Goal: Communication & Community: Answer question/provide support

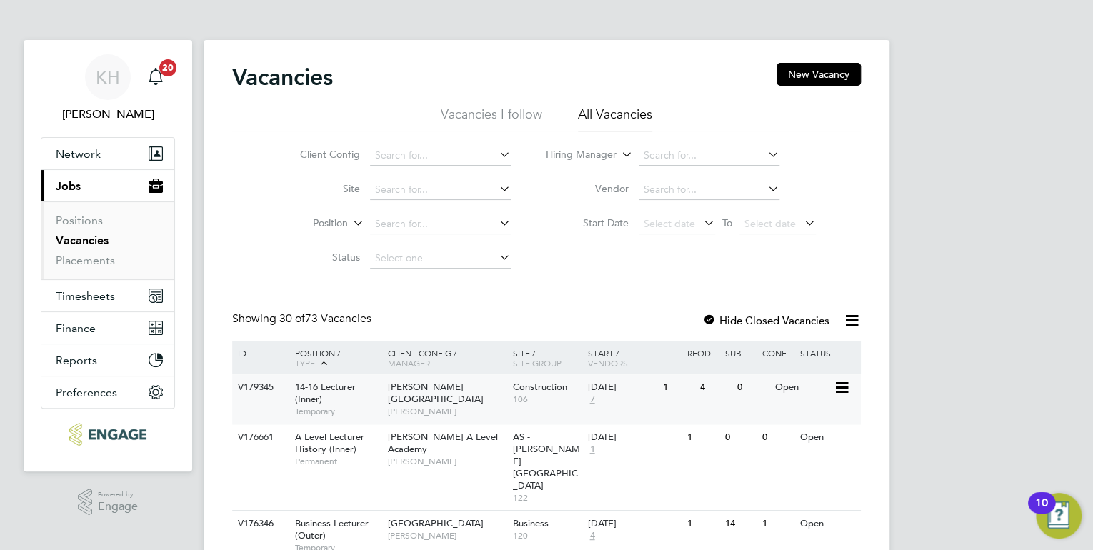
click at [369, 399] on div "14-16 Lecturer (Inner) Temporary" at bounding box center [334, 398] width 100 height 49
click at [659, 160] on input at bounding box center [709, 156] width 141 height 20
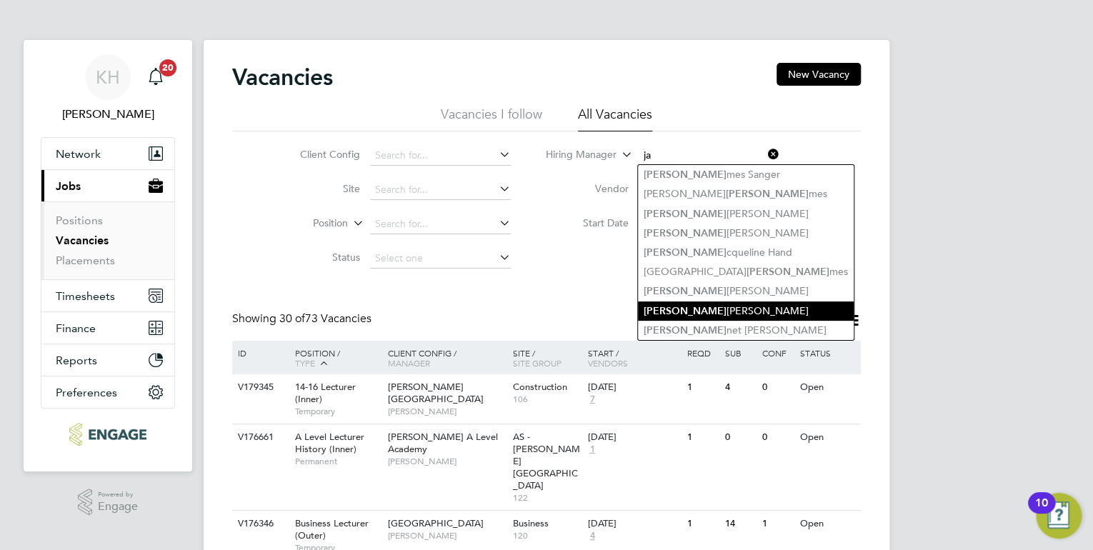
click at [737, 306] on li "Ja [PERSON_NAME]" at bounding box center [746, 310] width 216 height 19
type input "[PERSON_NAME]"
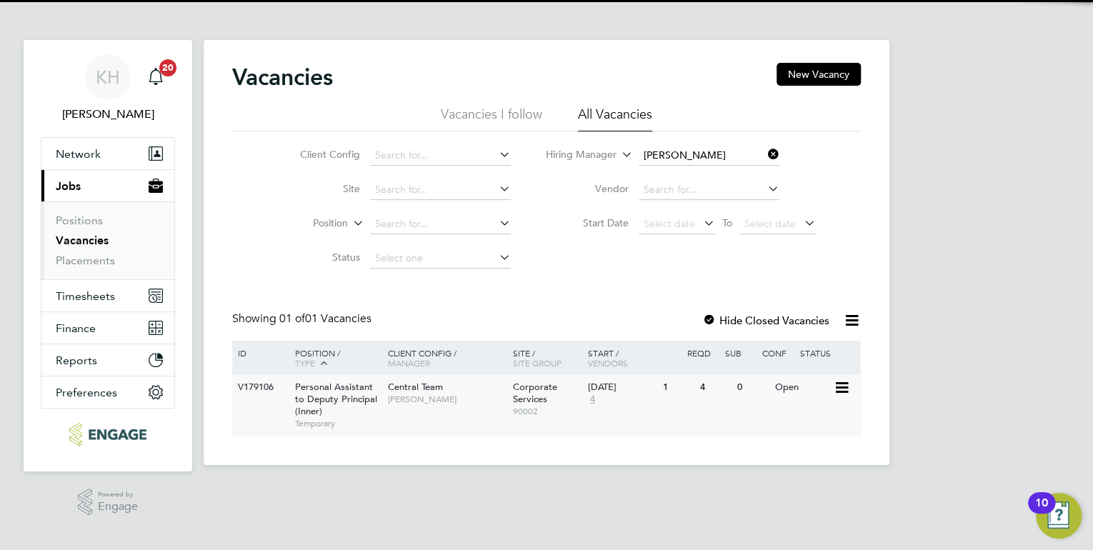
click at [468, 409] on div "Central Team [PERSON_NAME]" at bounding box center [446, 392] width 125 height 37
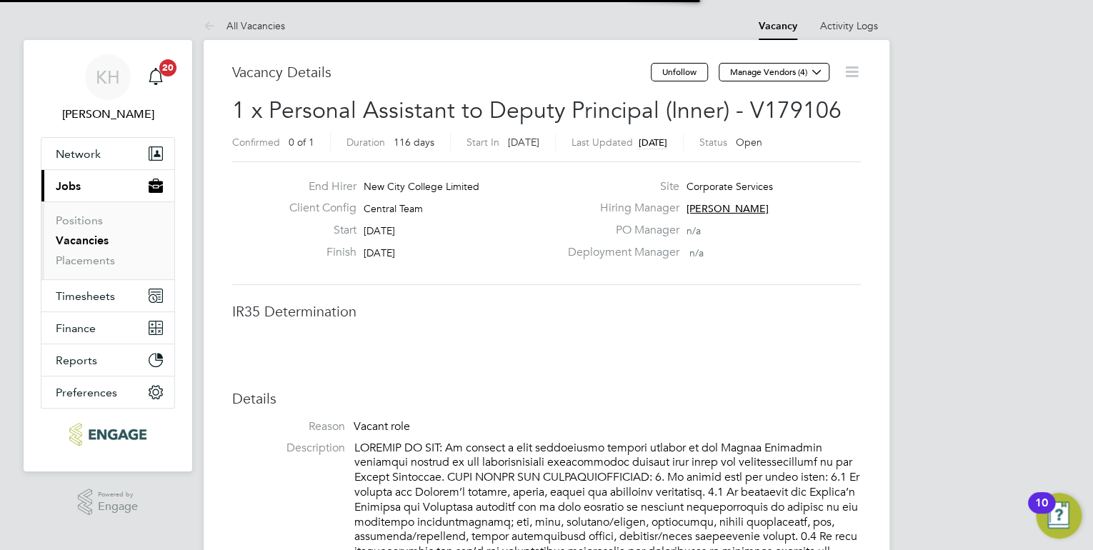
scroll to position [7, 6]
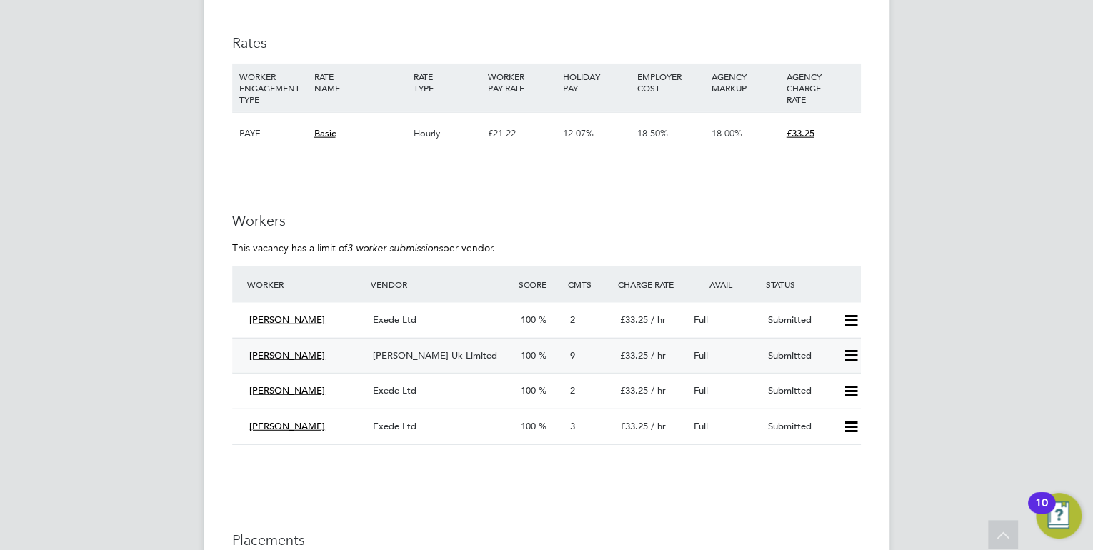
click at [416, 347] on div "[PERSON_NAME] Uk Limited" at bounding box center [441, 356] width 148 height 24
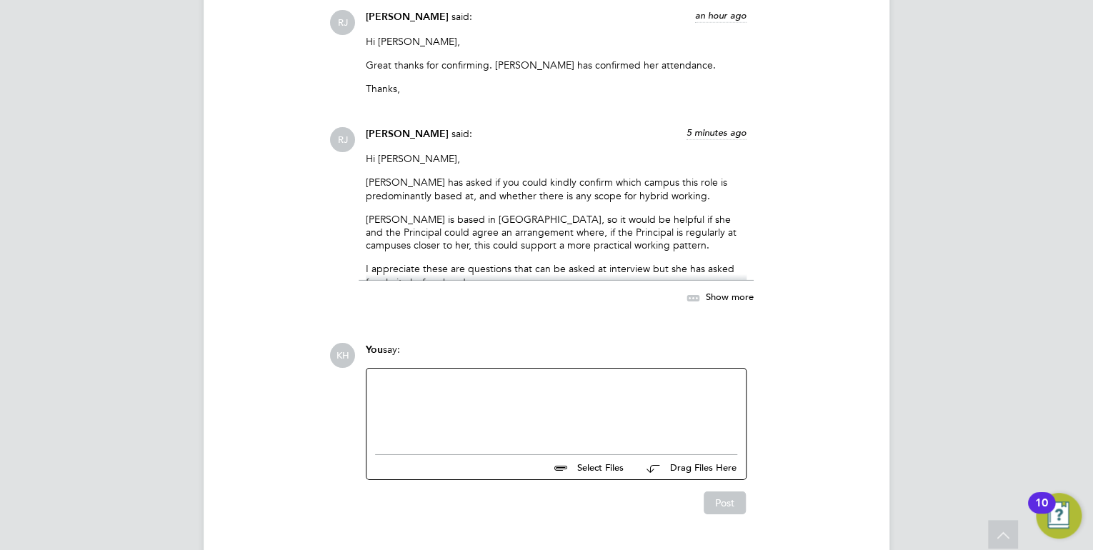
click at [714, 293] on span "Show more" at bounding box center [730, 297] width 48 height 12
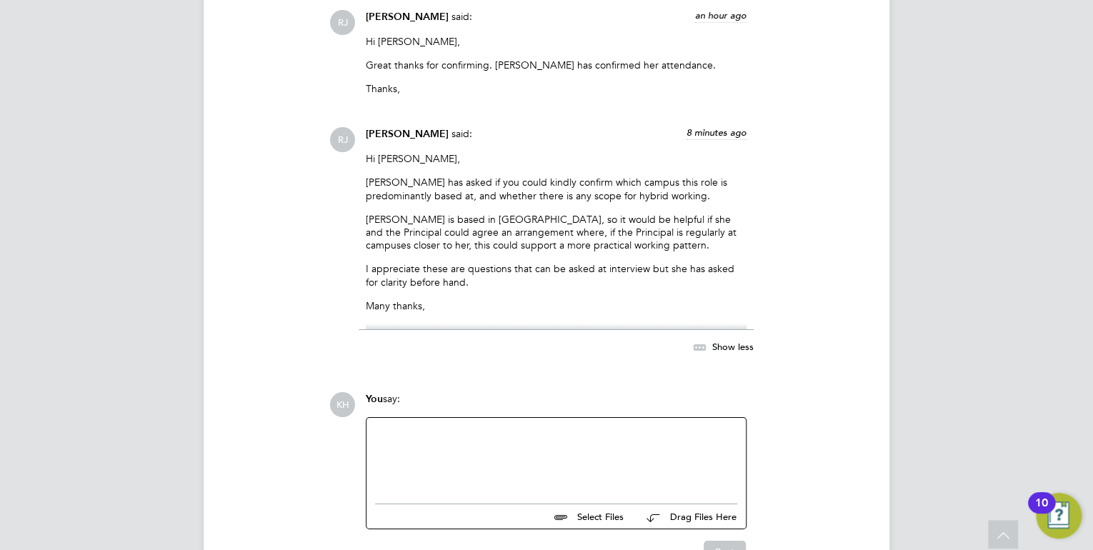
click at [423, 454] on div at bounding box center [556, 456] width 362 height 61
paste div
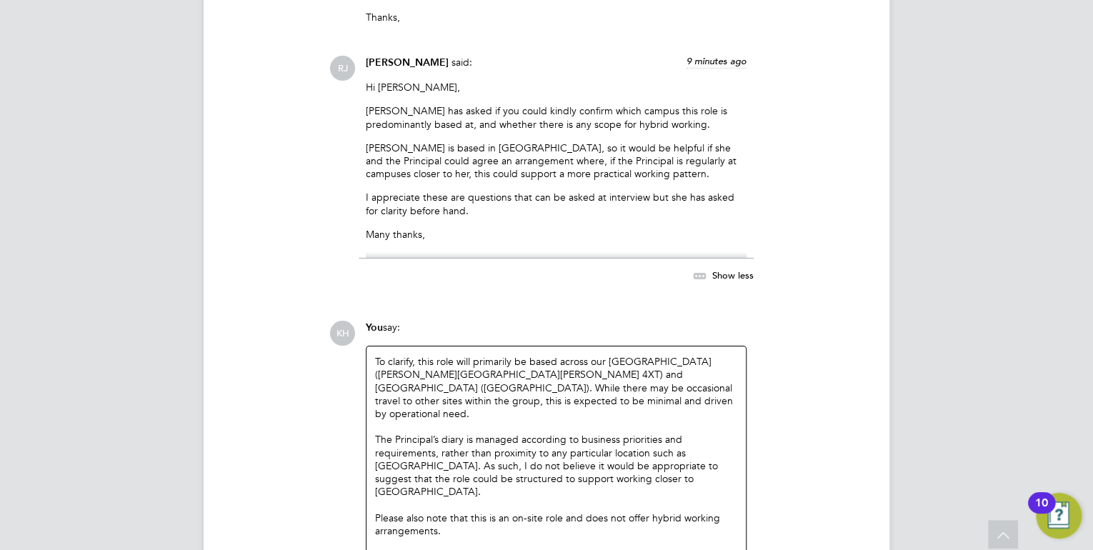
scroll to position [2300, 0]
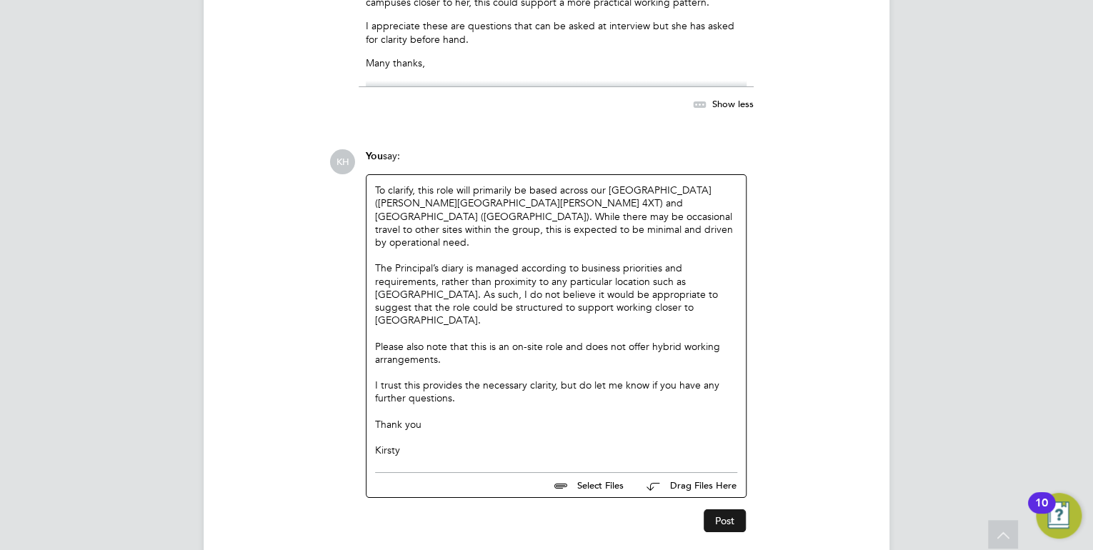
click at [729, 509] on button "Post" at bounding box center [725, 520] width 42 height 23
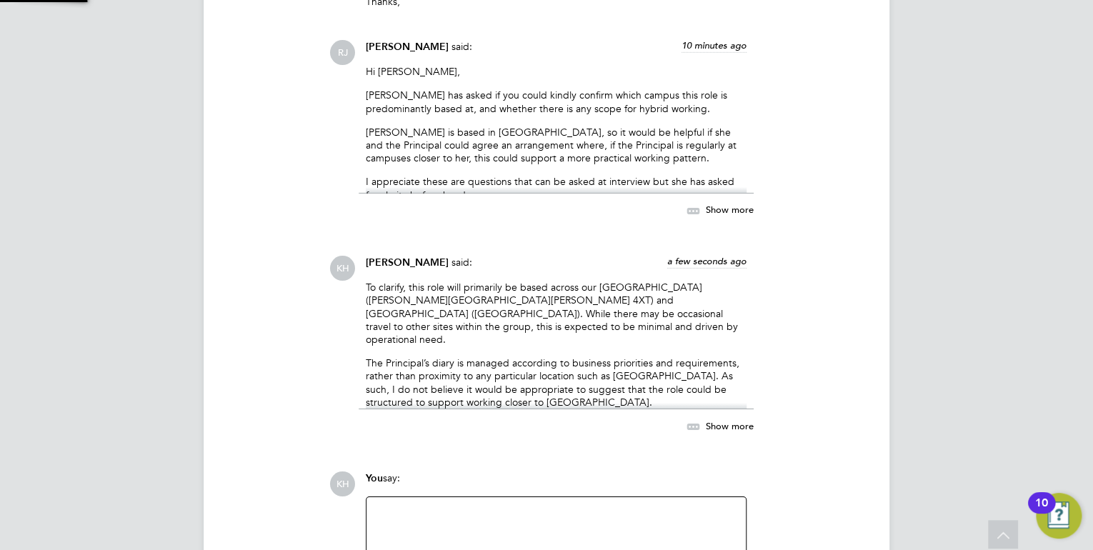
scroll to position [2425, 0]
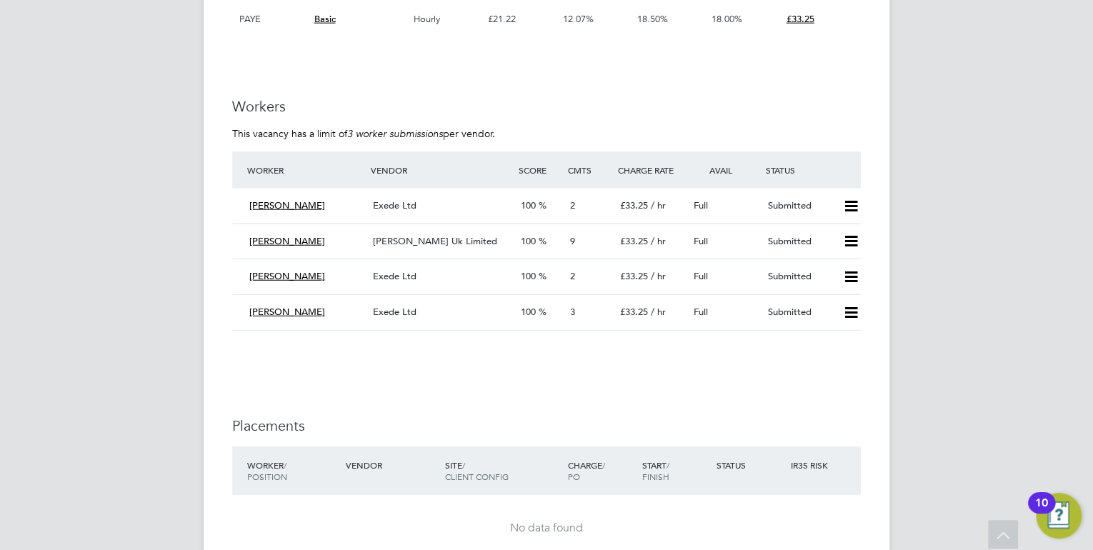
scroll to position [2057, 0]
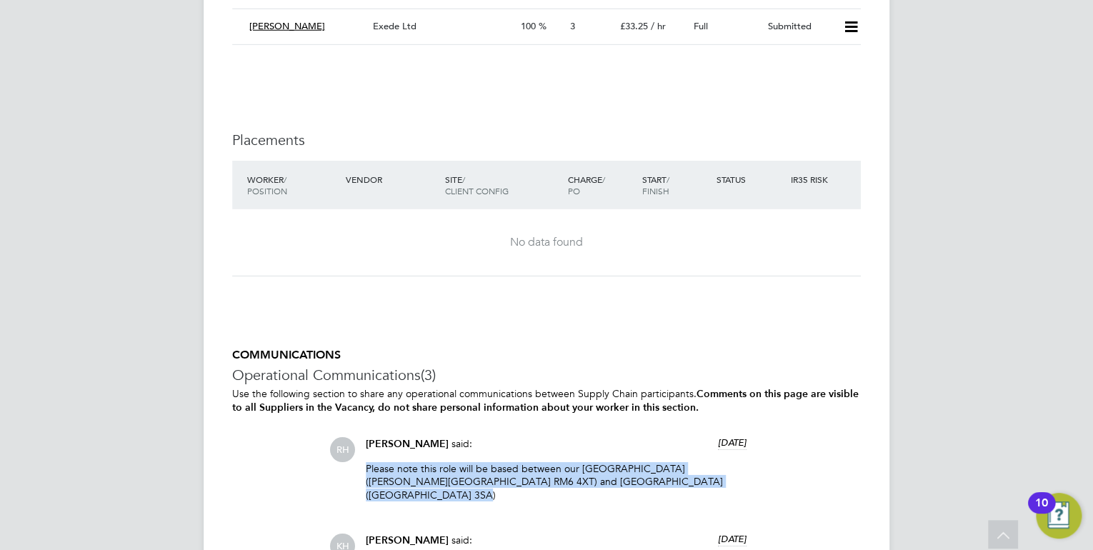
drag, startPoint x: 724, startPoint y: 463, endPoint x: 362, endPoint y: 454, distance: 362.3
click at [362, 454] on div "[PERSON_NAME] said: [DATE] Please note this role will be based between our [GEO…" at bounding box center [556, 474] width 395 height 75
drag, startPoint x: 362, startPoint y: 454, endPoint x: 391, endPoint y: 456, distance: 29.3
copy p "Please note this role will be based between our Redbridge Campus (Chadwell Heat…"
